Goal: Find specific page/section: Find specific page/section

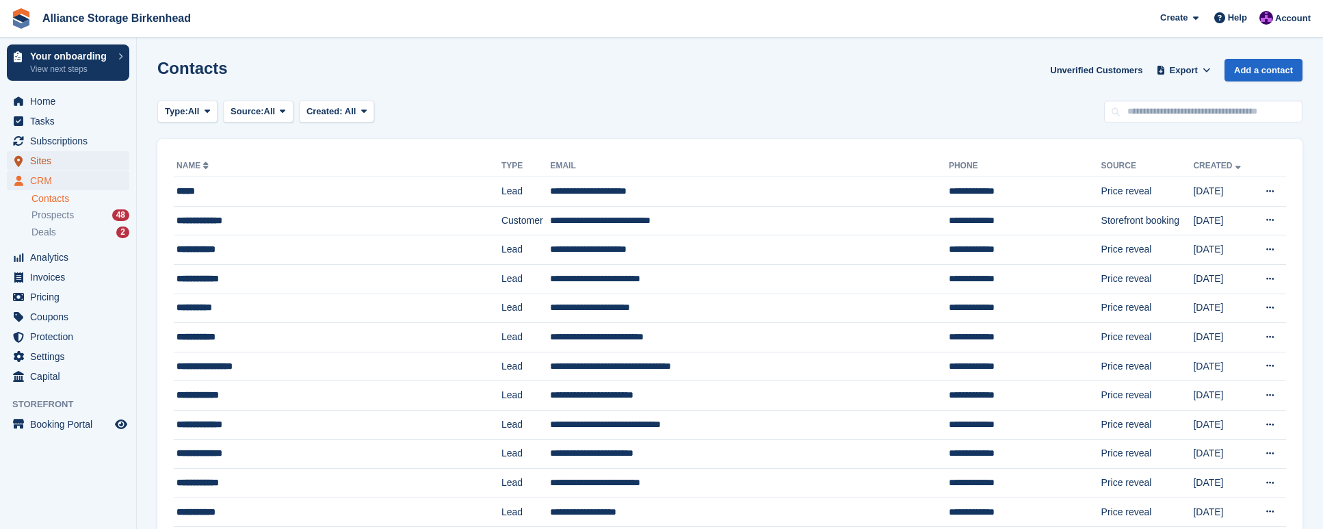
click at [63, 157] on span "Sites" at bounding box center [71, 160] width 82 height 19
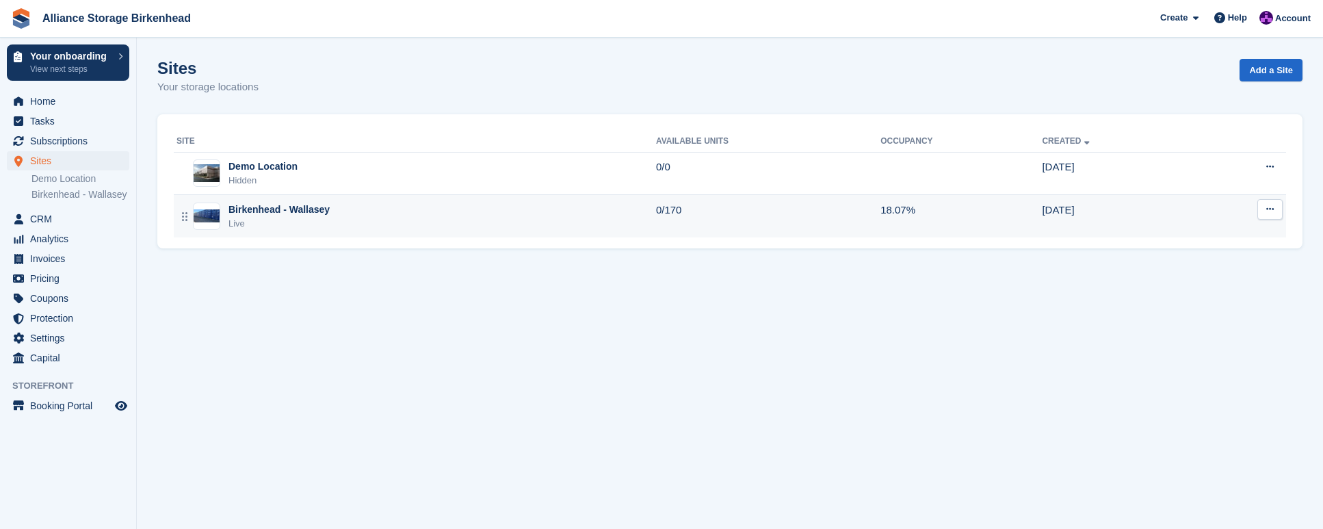
click at [472, 211] on div "Birkenhead - Wallasey Live" at bounding box center [417, 217] width 480 height 28
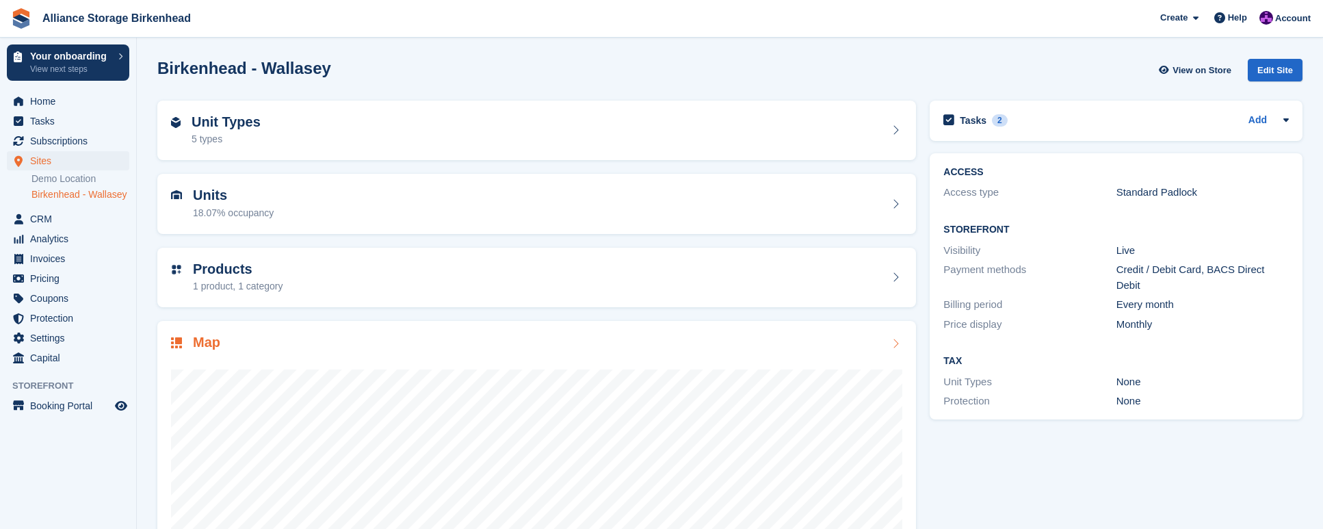
click at [621, 348] on div "Map" at bounding box center [536, 344] width 731 height 18
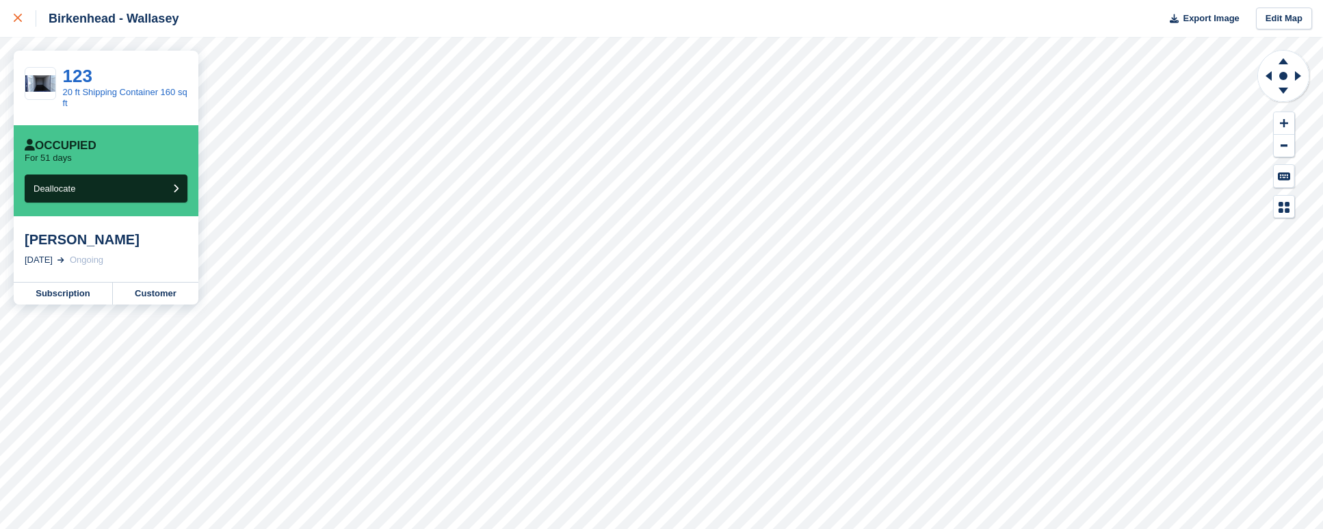
click at [23, 20] on div at bounding box center [25, 18] width 23 height 16
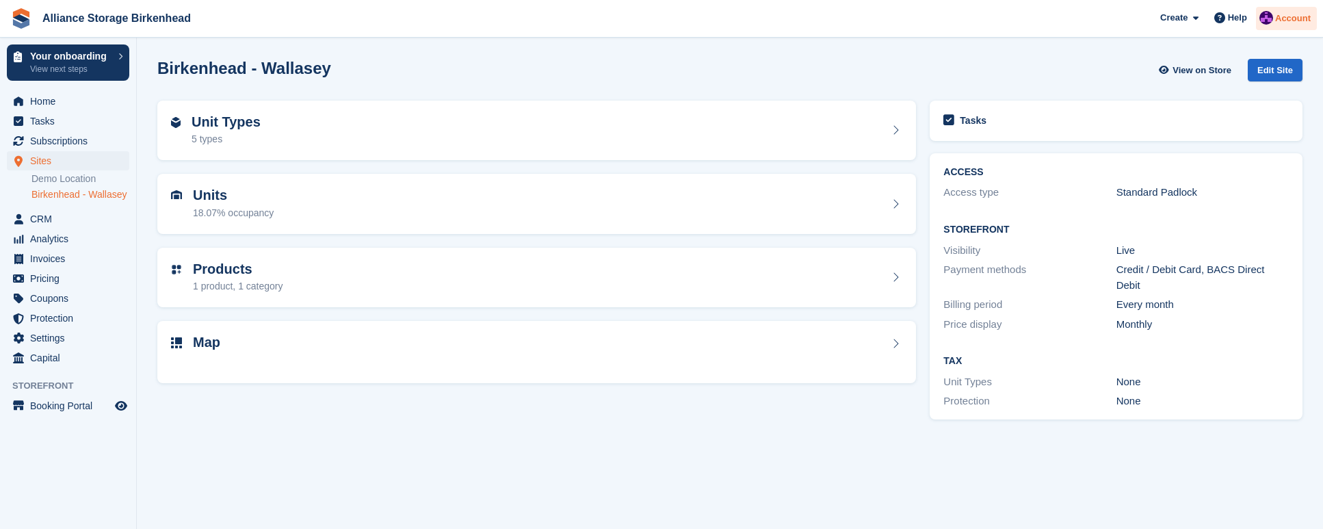
click at [1282, 26] on div "Account" at bounding box center [1286, 19] width 61 height 24
click at [0, 0] on div "Logout" at bounding box center [0, 0] width 0 height 0
click at [1189, 139] on div "Tasks 2 Add call thursday, after a unit friday 17 Jul" at bounding box center [1116, 121] width 373 height 40
